Goal: Task Accomplishment & Management: Use online tool/utility

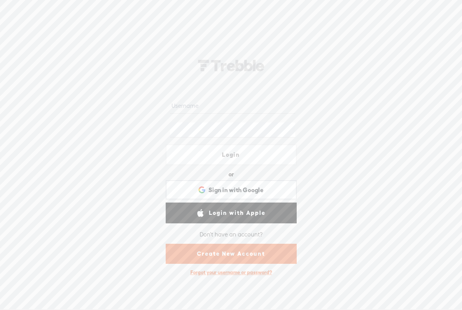
type input "[EMAIL_ADDRESS][DOMAIN_NAME]"
click at [211, 157] on link "Login" at bounding box center [231, 154] width 131 height 21
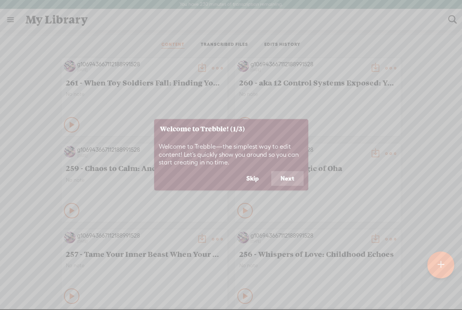
click at [259, 176] on button "Skip" at bounding box center [252, 178] width 31 height 15
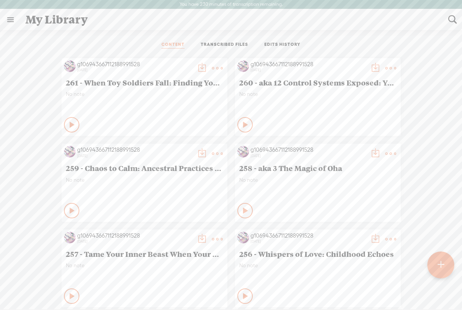
click at [441, 266] on t at bounding box center [440, 264] width 7 height 17
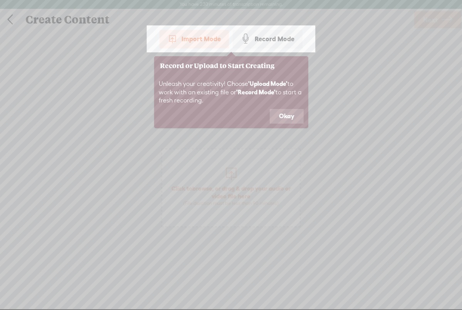
click at [283, 113] on button "Okay" at bounding box center [286, 116] width 34 height 15
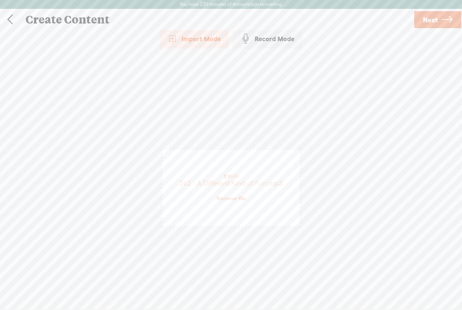
click at [436, 20] on span "Next" at bounding box center [430, 20] width 15 height 20
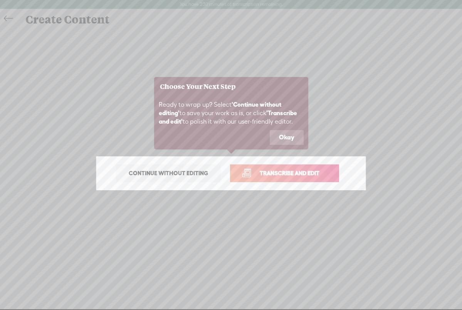
click at [283, 137] on button "Okay" at bounding box center [286, 137] width 34 height 15
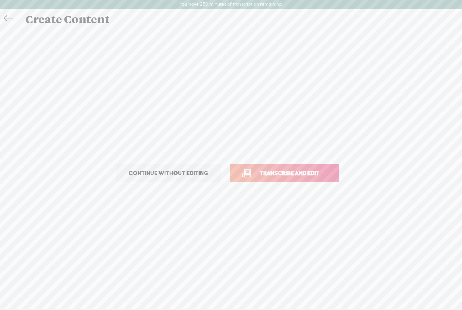
click at [282, 176] on span "Transcribe and edit" at bounding box center [289, 173] width 76 height 9
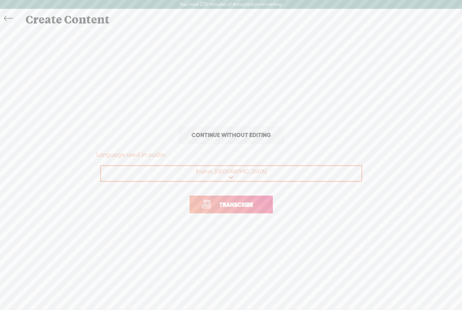
click at [219, 206] on span "Transcribe" at bounding box center [236, 204] width 50 height 9
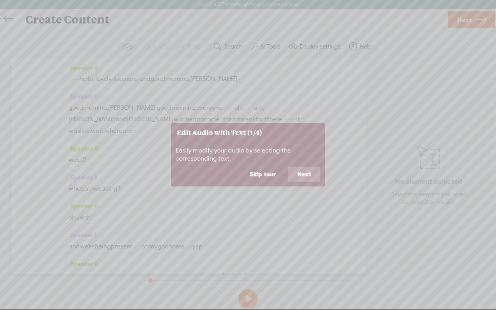
click at [266, 173] on button "Skip tour" at bounding box center [262, 174] width 45 height 15
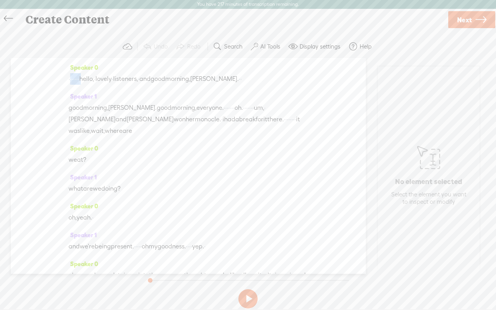
drag, startPoint x: 100, startPoint y: 79, endPoint x: 73, endPoint y: 79, distance: 27.3
click at [73, 79] on div "· · · · · · · hello, · lovely · listeners, · and good morning, [PERSON_NAME]. ·…" at bounding box center [188, 79] width 239 height 12
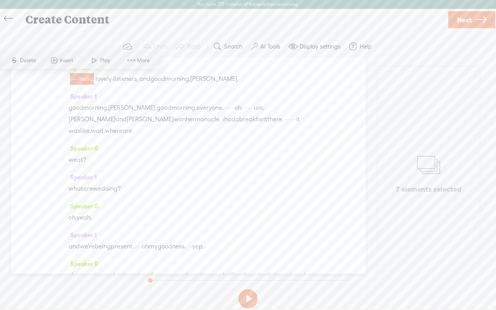
click at [72, 79] on span "·" at bounding box center [71, 79] width 2 height 12
drag, startPoint x: 98, startPoint y: 80, endPoint x: 74, endPoint y: 80, distance: 24.6
click at [74, 80] on div "· · · · · · · hello, · lovely · listeners, · and good morning, [PERSON_NAME]. ·…" at bounding box center [188, 79] width 239 height 12
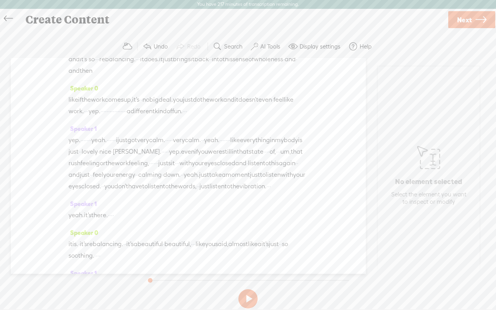
scroll to position [2565, 0]
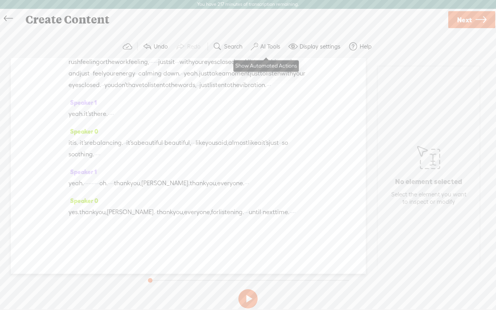
click at [271, 45] on label "AI Tools" at bounding box center [270, 47] width 20 height 8
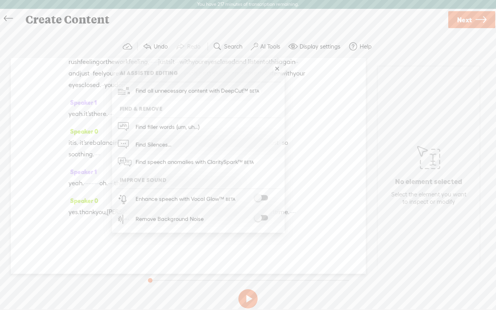
click at [263, 217] on span at bounding box center [261, 217] width 14 height 5
click at [460, 15] on span "Next" at bounding box center [464, 20] width 15 height 20
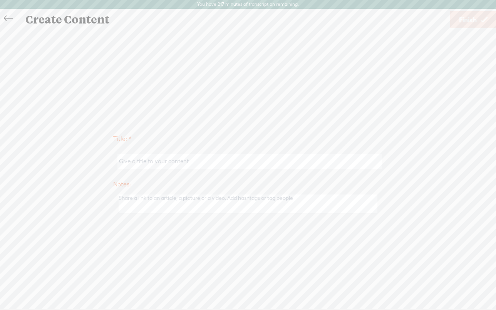
click at [156, 161] on input "text" at bounding box center [249, 161] width 264 height 15
paste input "[MEDICAL_DATA] Deception: Is Your Joy Real?"
type input "262 - [MEDICAL_DATA] Deception: Is Your Joy Real?"
click at [461, 19] on span "Finish" at bounding box center [468, 20] width 18 height 20
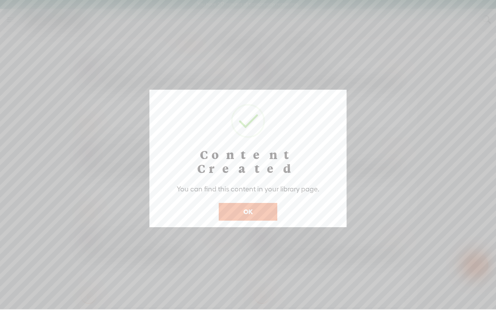
click at [251, 203] on button "OK" at bounding box center [248, 212] width 59 height 18
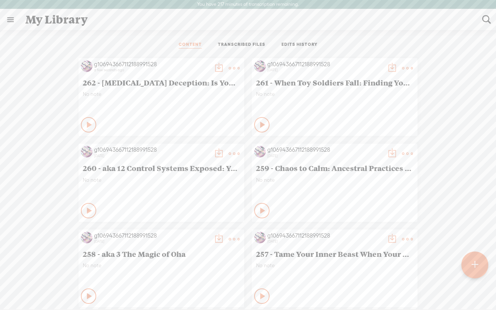
click at [232, 67] on t at bounding box center [234, 68] width 11 height 11
click at [185, 144] on link "Download as..." at bounding box center [197, 147] width 77 height 18
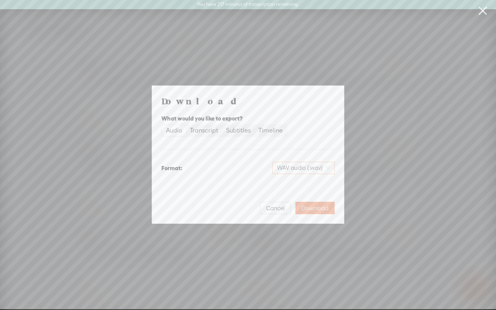
click at [299, 166] on span "WAV audio (.wav)" at bounding box center [303, 168] width 53 height 12
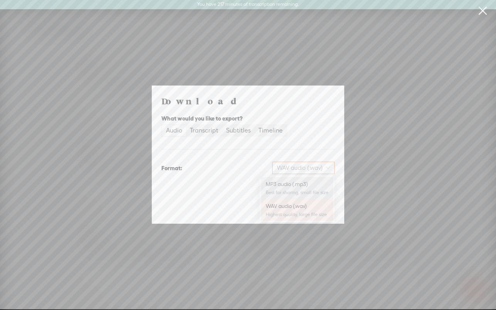
click at [295, 186] on div "MP3 audio (.mp3)" at bounding box center [297, 184] width 63 height 8
click at [315, 206] on span "Download" at bounding box center [314, 208] width 27 height 8
